Goal: Task Accomplishment & Management: Use online tool/utility

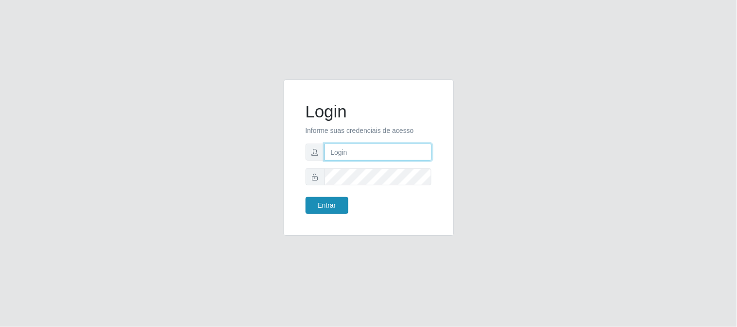
type input "elvis@casatudo"
click at [338, 201] on button "Entrar" at bounding box center [327, 205] width 43 height 17
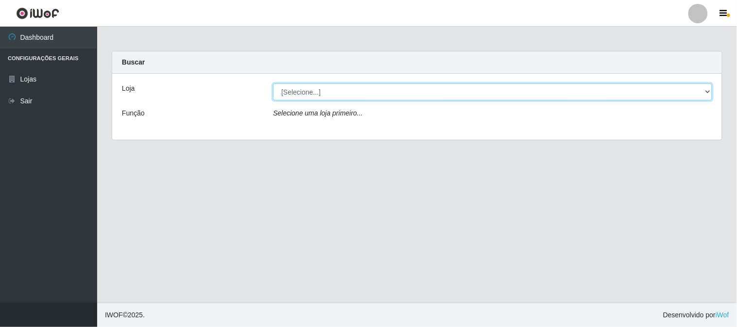
click at [352, 95] on select "[Selecione...] Casatudo BR" at bounding box center [492, 92] width 439 height 17
select select "197"
click at [273, 84] on select "[Selecione...] Casatudo BR" at bounding box center [492, 92] width 439 height 17
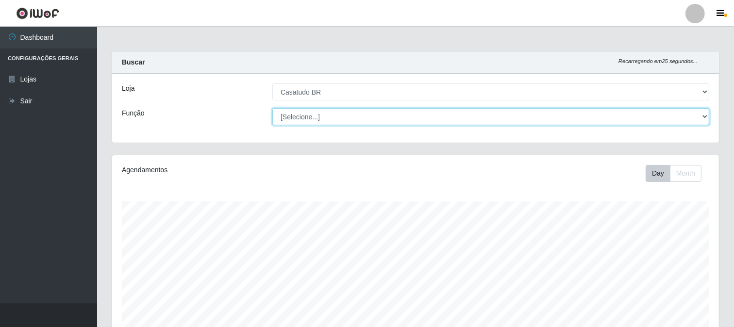
click at [366, 116] on select "[Selecione...] Auxiliar de Estoque Auxiliar de Estoque + Auxiliar de Estoque ++…" at bounding box center [491, 116] width 437 height 17
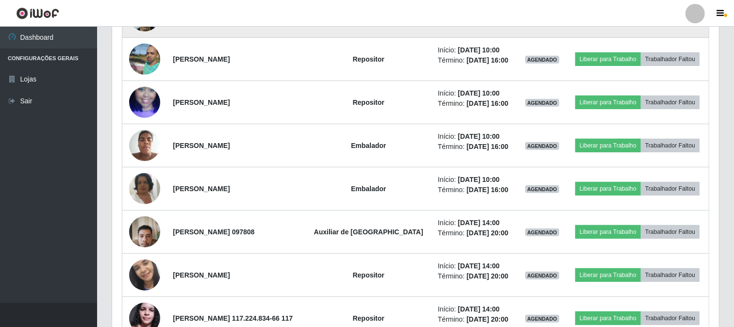
scroll to position [324, 0]
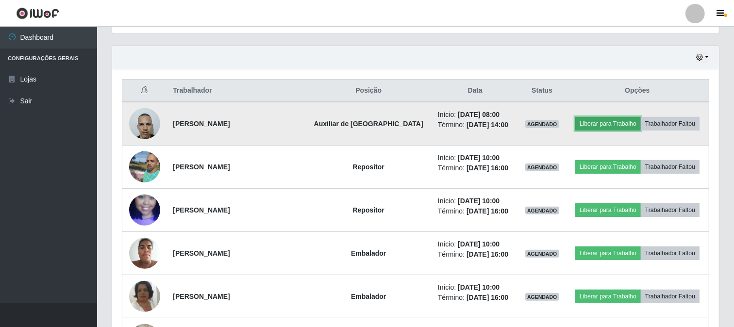
click at [598, 124] on button "Liberar para Trabalho" at bounding box center [609, 124] width 66 height 14
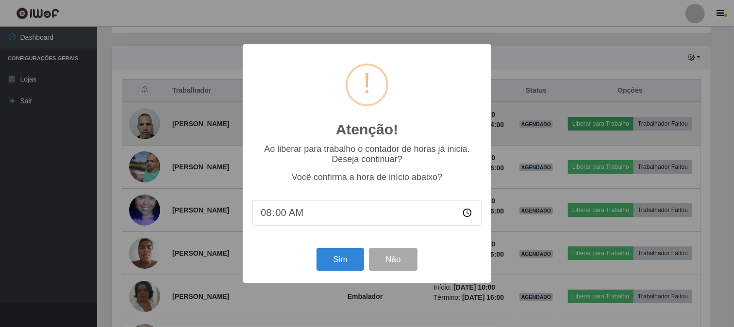
scroll to position [201, 601]
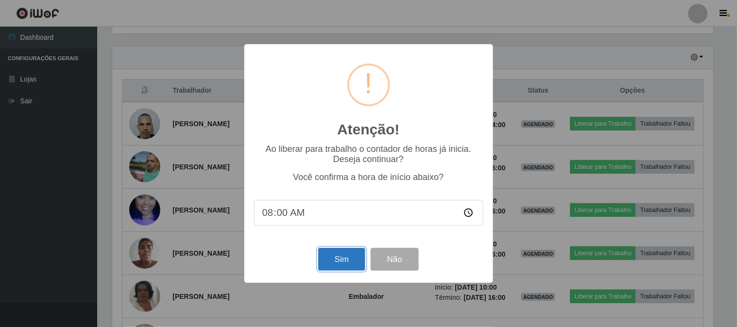
click at [355, 254] on button "Sim" at bounding box center [341, 259] width 47 height 23
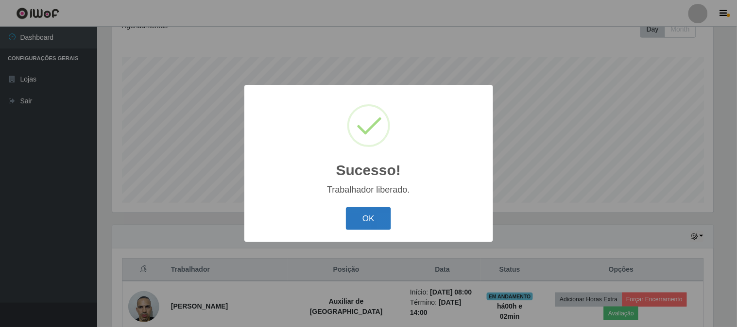
click at [384, 216] on button "OK" at bounding box center [368, 218] width 45 height 23
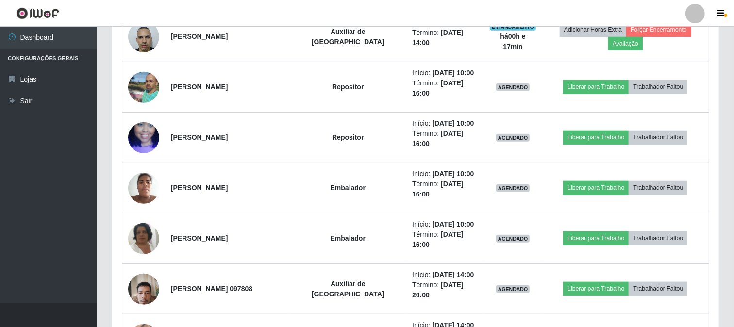
scroll to position [307, 0]
